Goal: Obtain resource: Download file/media

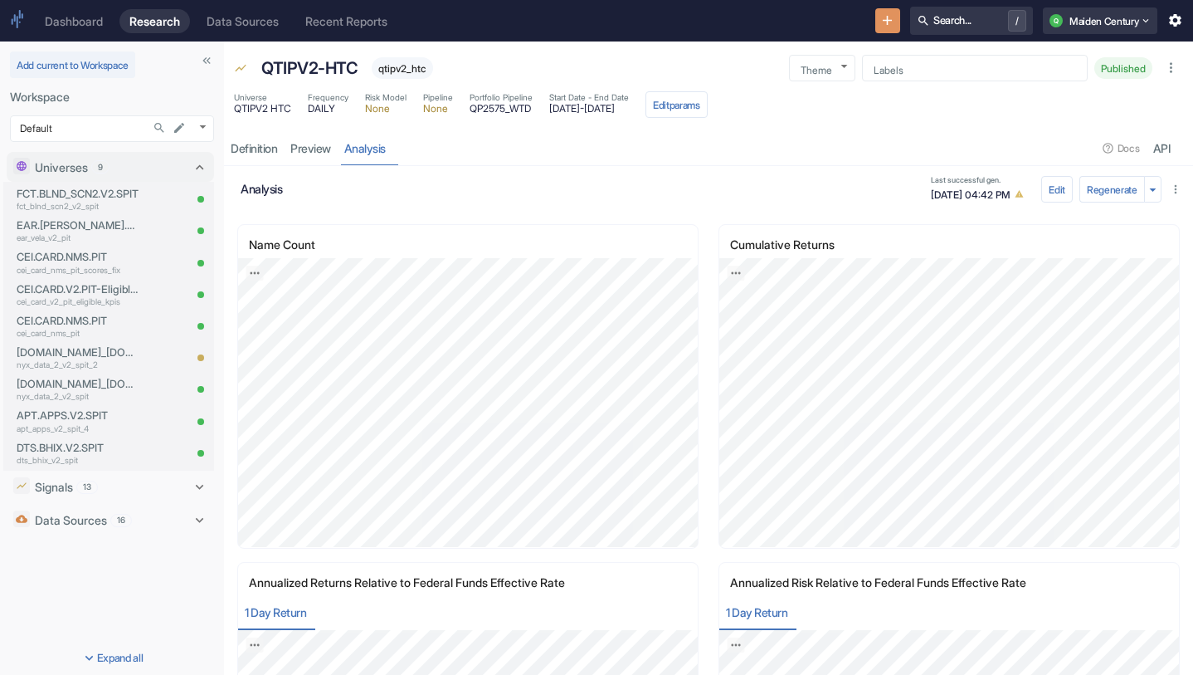
click at [91, 202] on p "fct_blnd_scn2_v2_spit" at bounding box center [78, 206] width 123 height 12
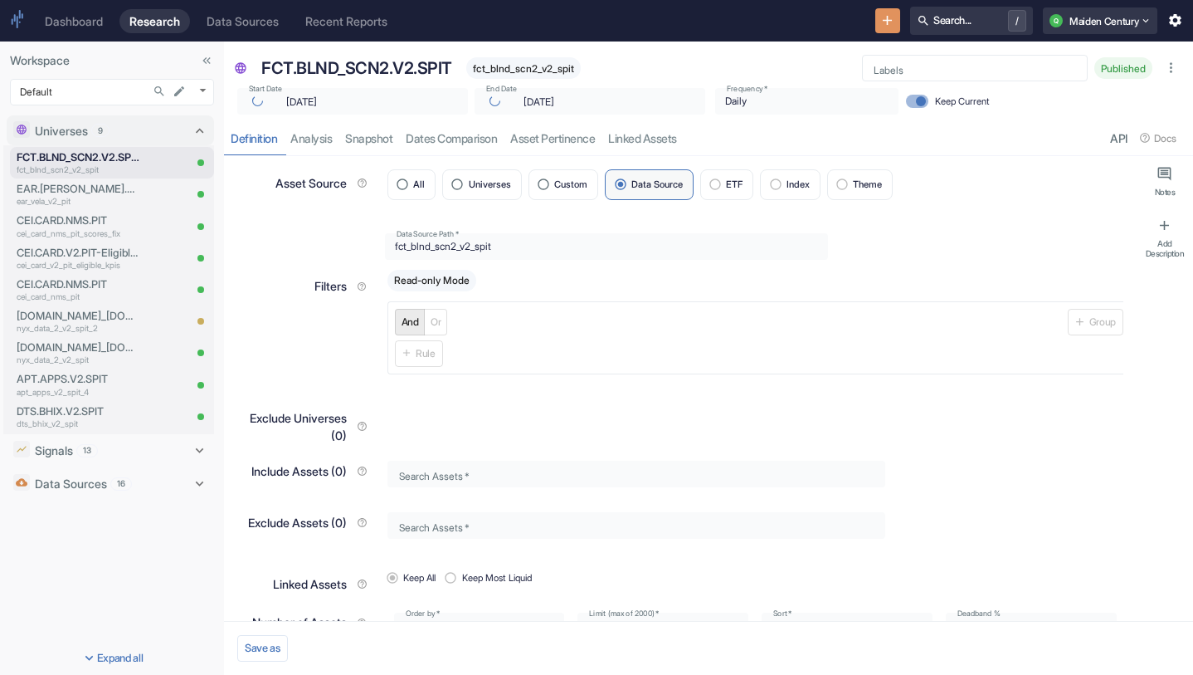
click at [317, 144] on div "Definition analysis Snapshot Dates Comparison Asset Pertinence Linked Assets AP…" at bounding box center [708, 138] width 969 height 34
type textarea "x"
click at [320, 144] on link "analysis" at bounding box center [311, 138] width 55 height 34
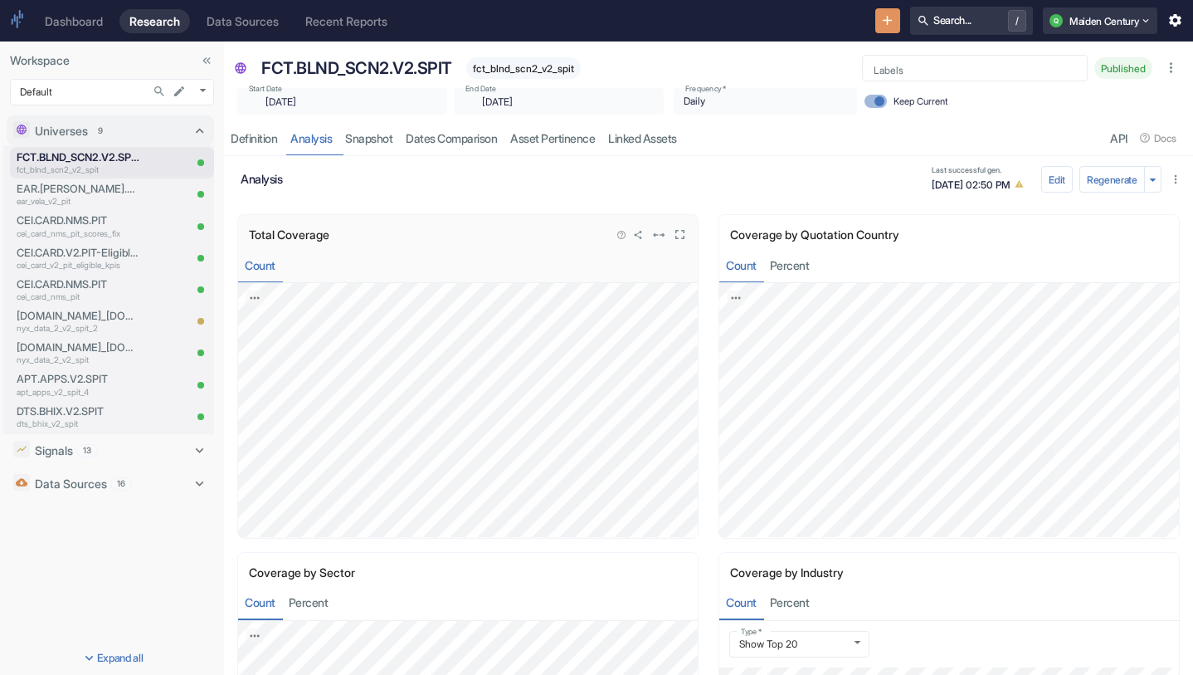
click at [674, 230] on icon "View in fullscreen" at bounding box center [680, 235] width 16 height 16
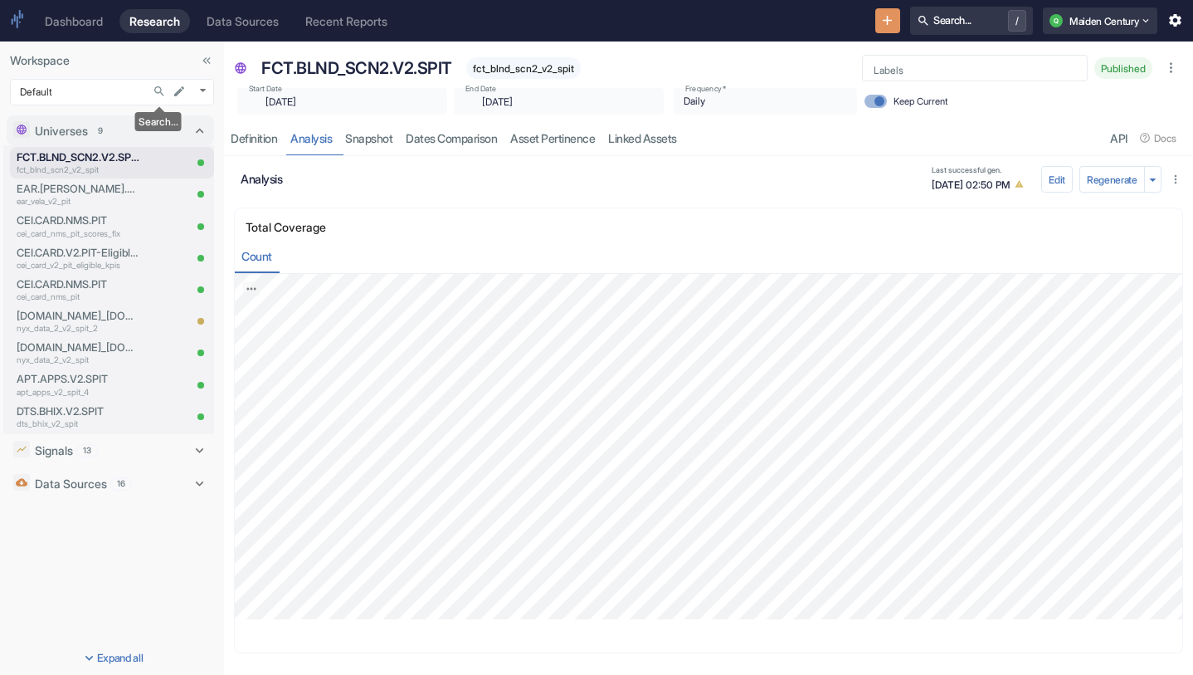
click at [159, 90] on icon "Search..." at bounding box center [159, 91] width 13 height 13
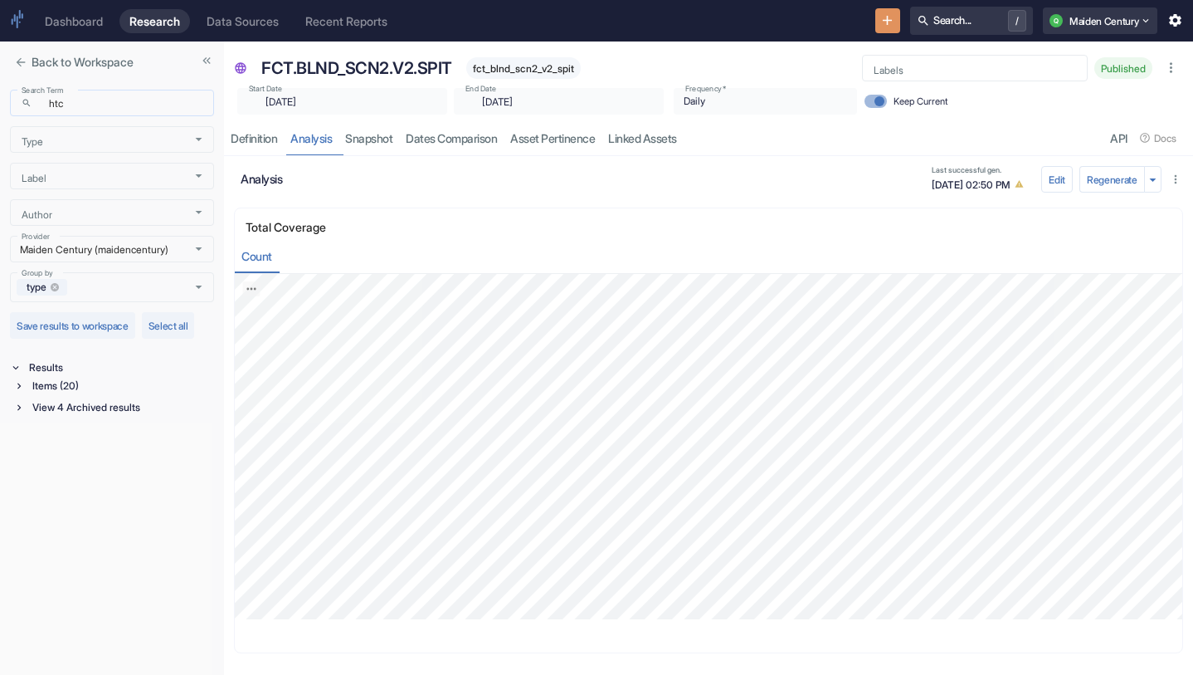
click at [107, 100] on input "htc" at bounding box center [126, 103] width 175 height 19
click at [82, 388] on div "Items (20)" at bounding box center [121, 386] width 185 height 18
click at [103, 407] on div "Signal / Alpha Model (6)" at bounding box center [123, 404] width 182 height 18
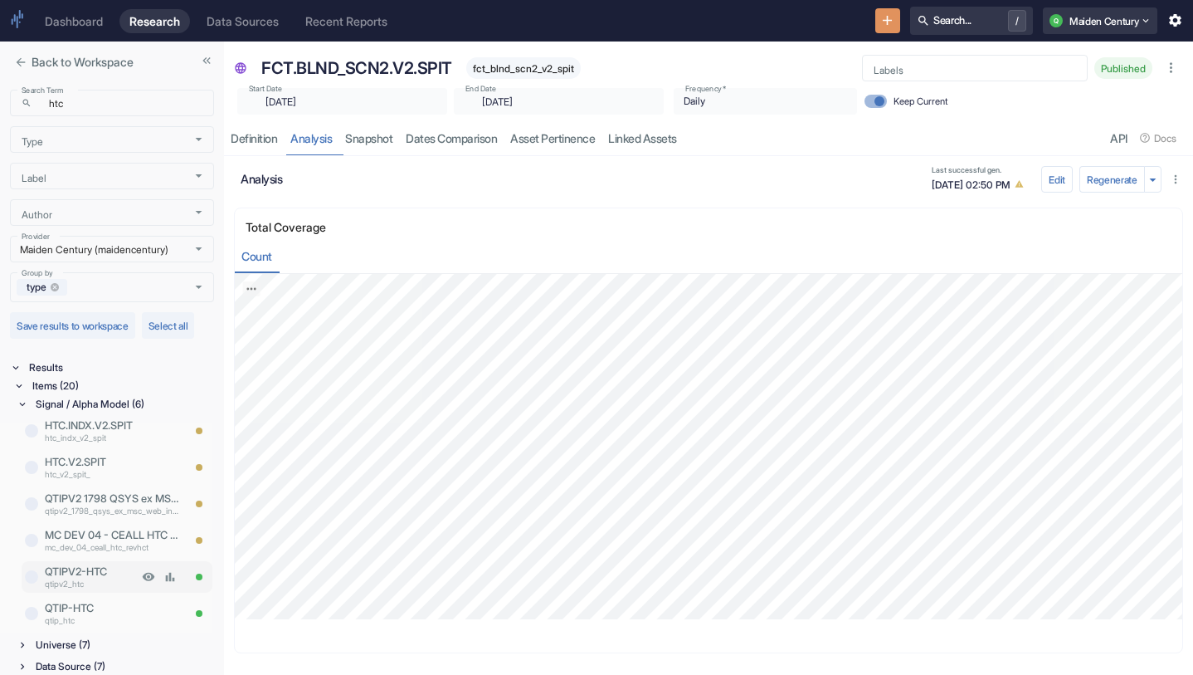
click at [115, 566] on p "QTIPV2-HTC" at bounding box center [91, 571] width 93 height 16
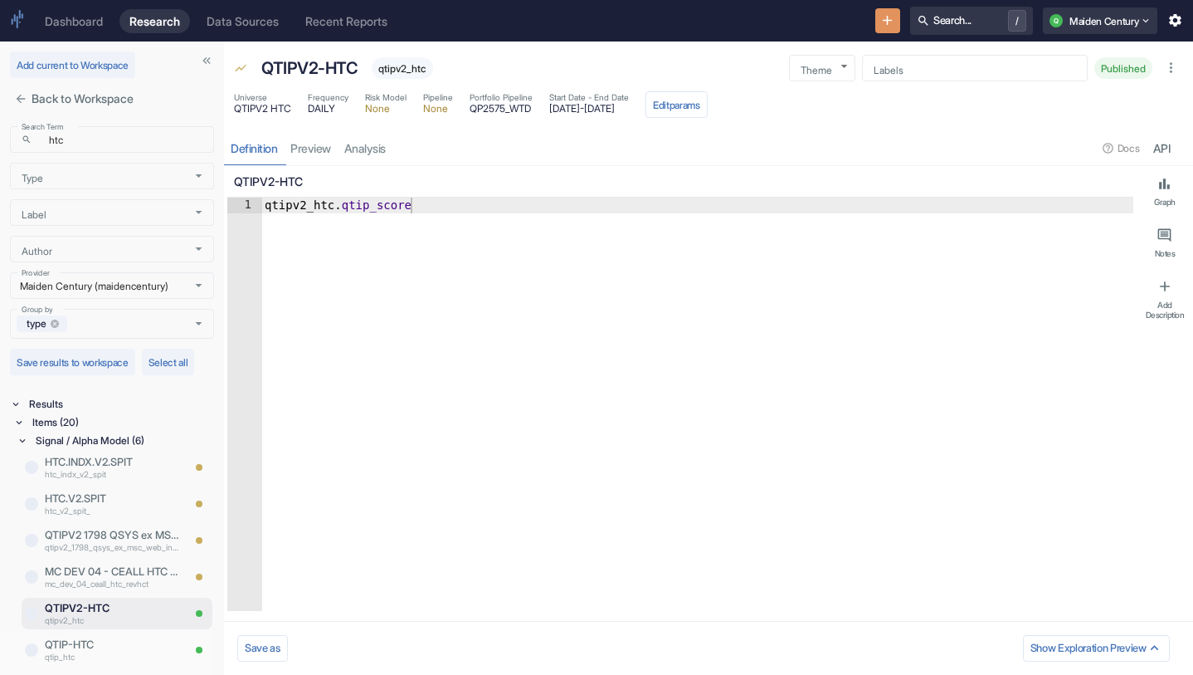
type textarea "x"
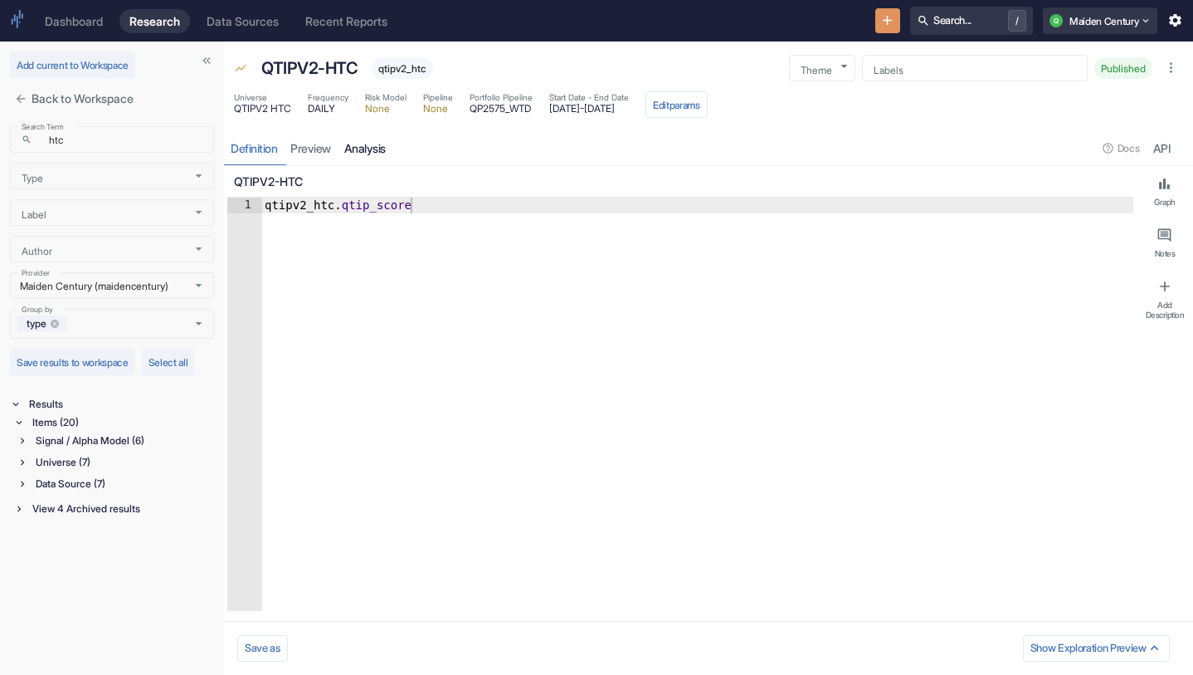
click at [376, 149] on link "analysis" at bounding box center [365, 148] width 55 height 34
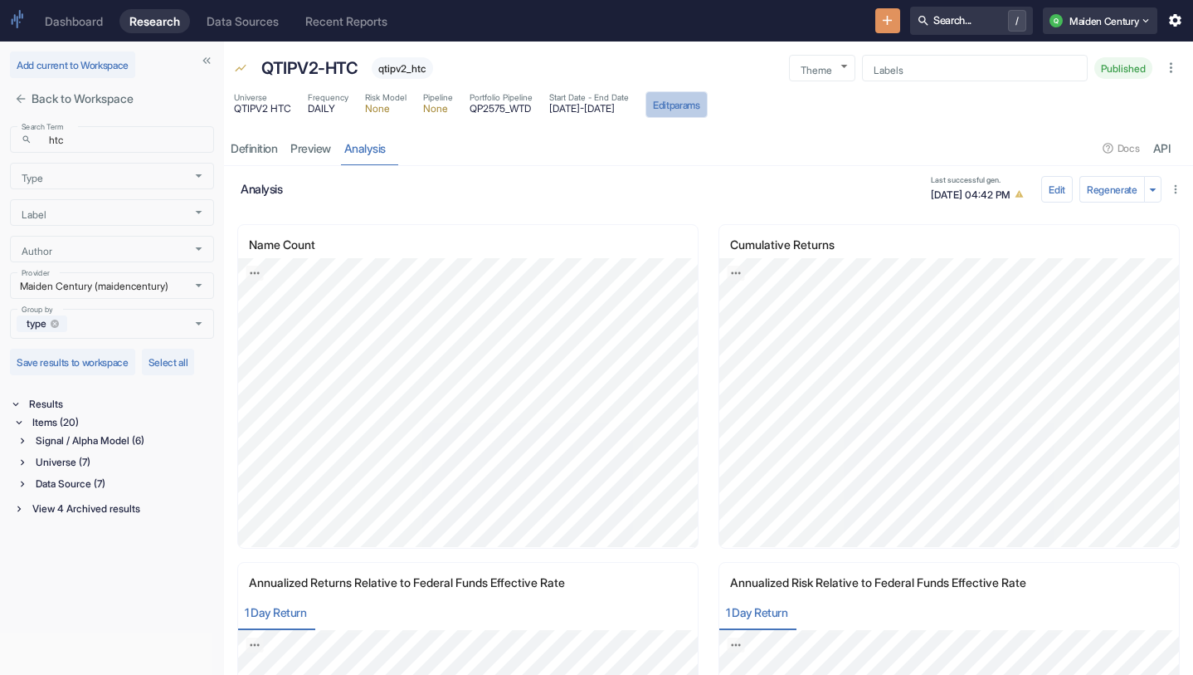
click at [708, 108] on button "Edit params" at bounding box center [677, 104] width 62 height 27
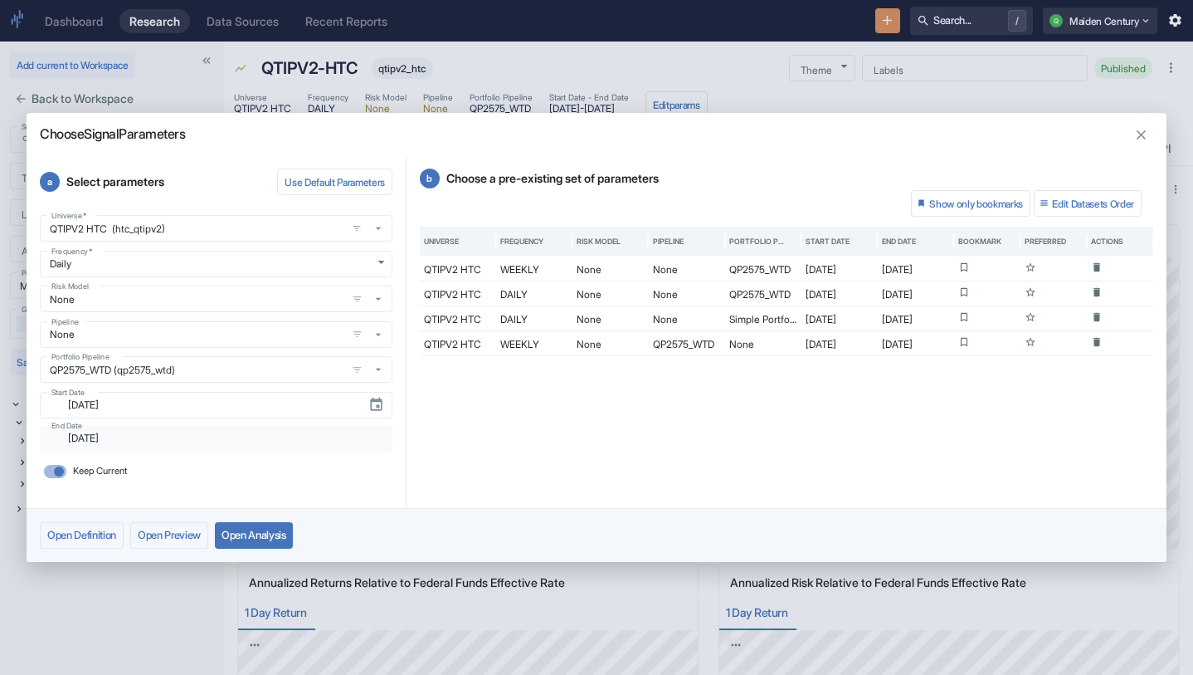
click at [56, 466] on input "Keep Current" at bounding box center [59, 471] width 40 height 13
checkbox input "false"
click at [132, 438] on input "[DATE]" at bounding box center [201, 437] width 287 height 19
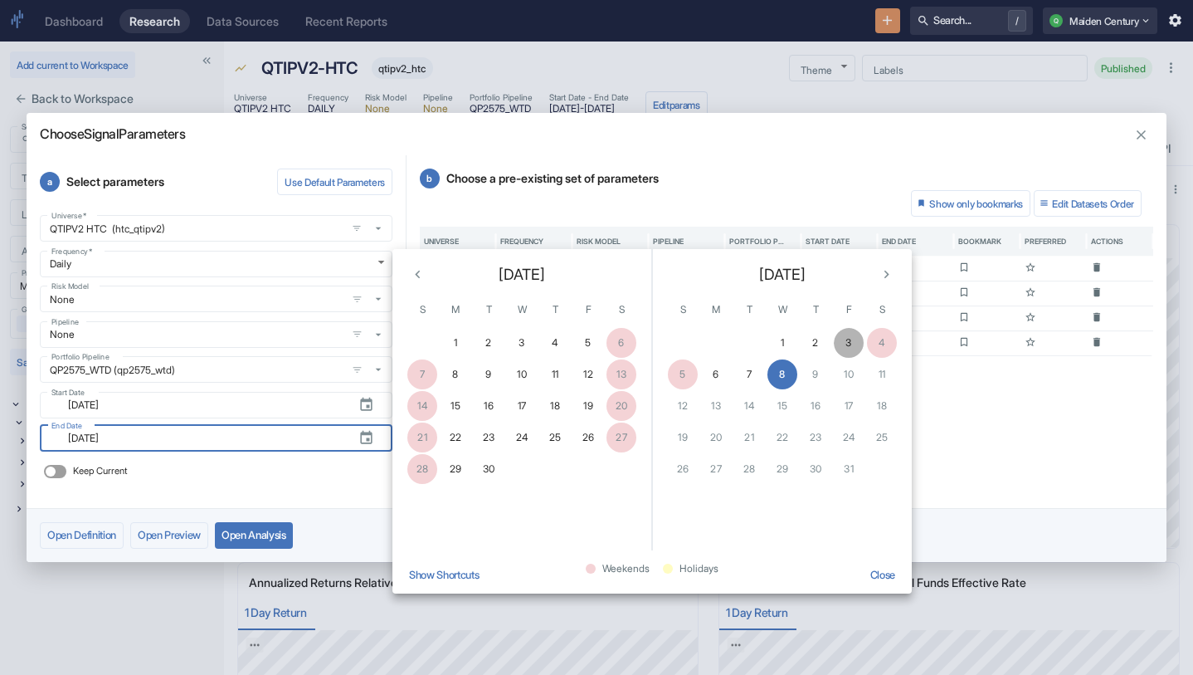
click at [856, 344] on button "3" at bounding box center [849, 343] width 30 height 30
type input "[DATE]"
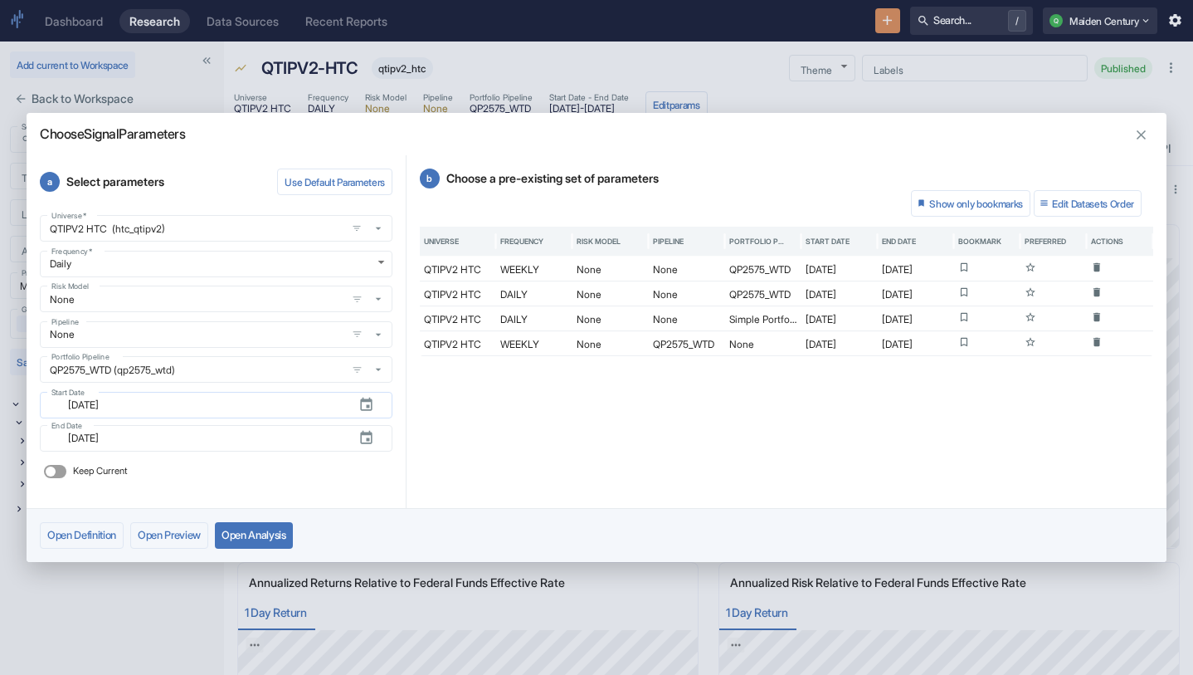
click at [374, 409] on button "button" at bounding box center [366, 404] width 29 height 29
click at [338, 505] on div "a Select parameters Use Default Parameters Universe   * QTIPV2 HTC (htc_qtipv2)…" at bounding box center [217, 331] width 380 height 353
click at [261, 533] on button "Open Analysis" at bounding box center [254, 535] width 78 height 27
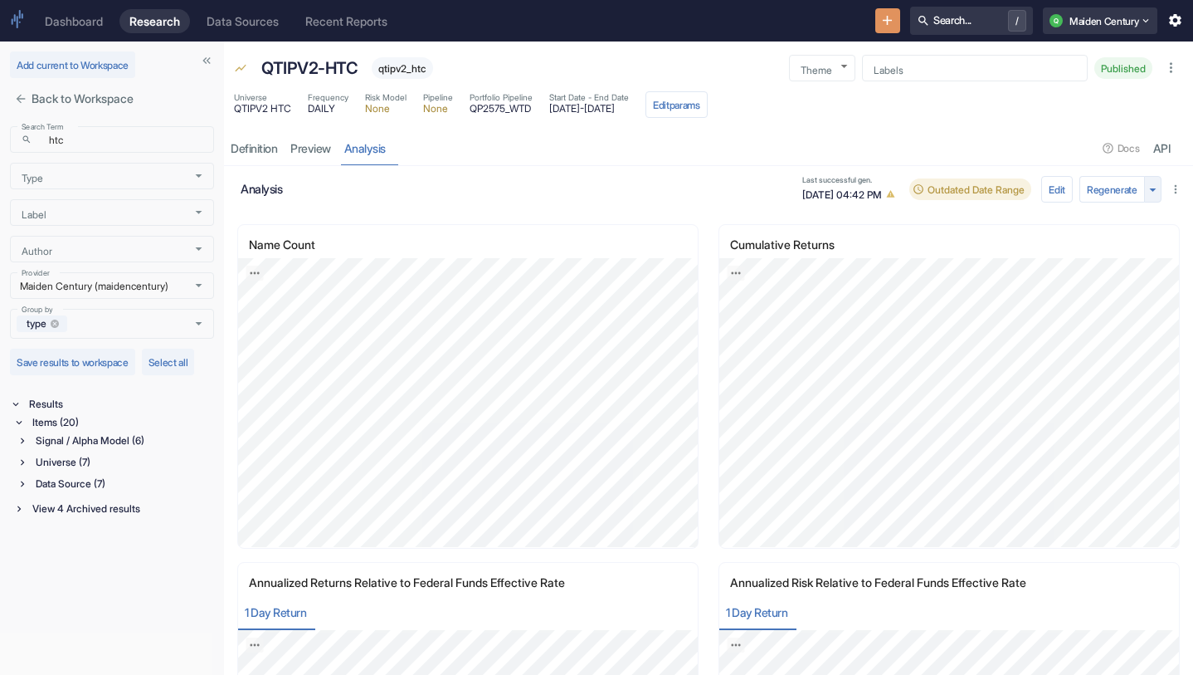
click at [1152, 182] on icon "button" at bounding box center [1153, 190] width 16 height 16
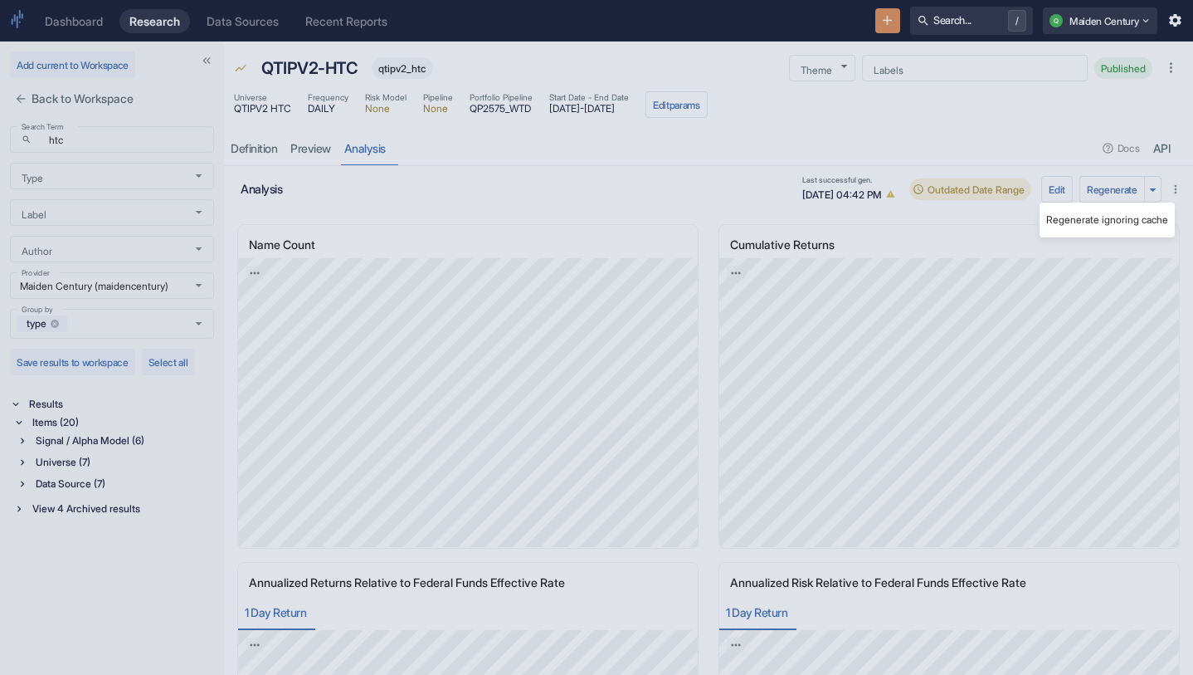
click at [1116, 207] on ul "Regenerate ignoring cache" at bounding box center [1107, 219] width 135 height 35
click at [1110, 220] on li "Regenerate ignoring cache" at bounding box center [1107, 220] width 135 height 22
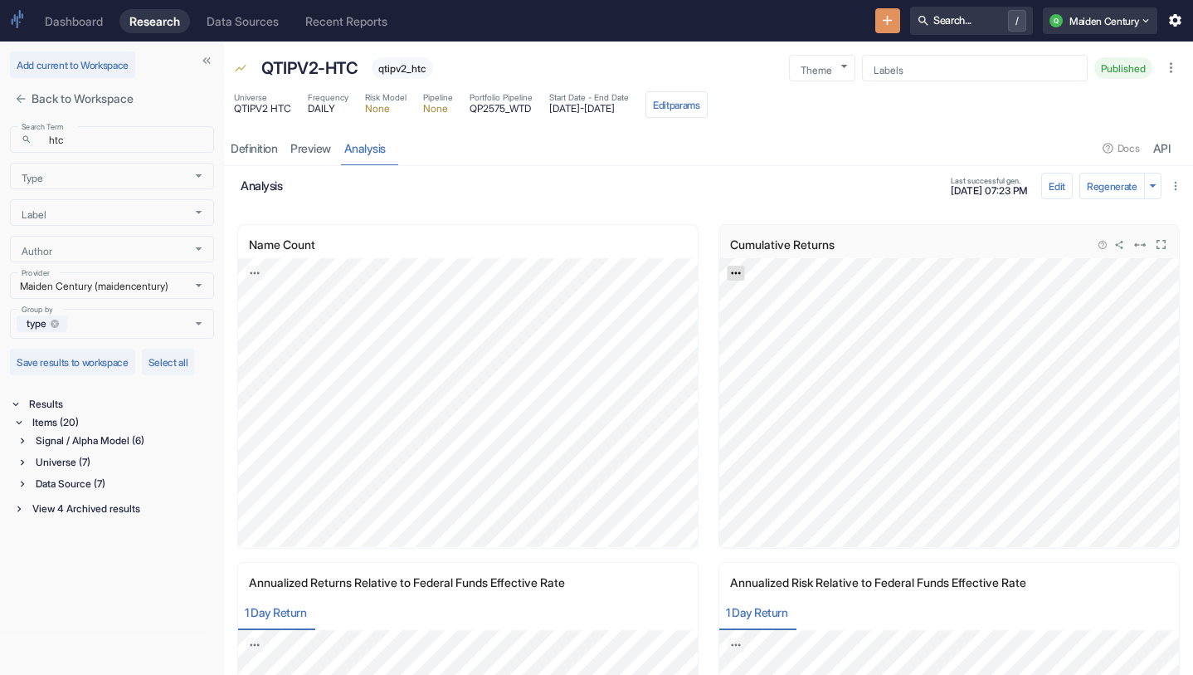
click at [740, 275] on icon "Export; Press ENTER to open" at bounding box center [736, 273] width 12 height 12
click at [781, 319] on link "CSV" at bounding box center [777, 317] width 46 height 17
